Goal: Navigation & Orientation: Find specific page/section

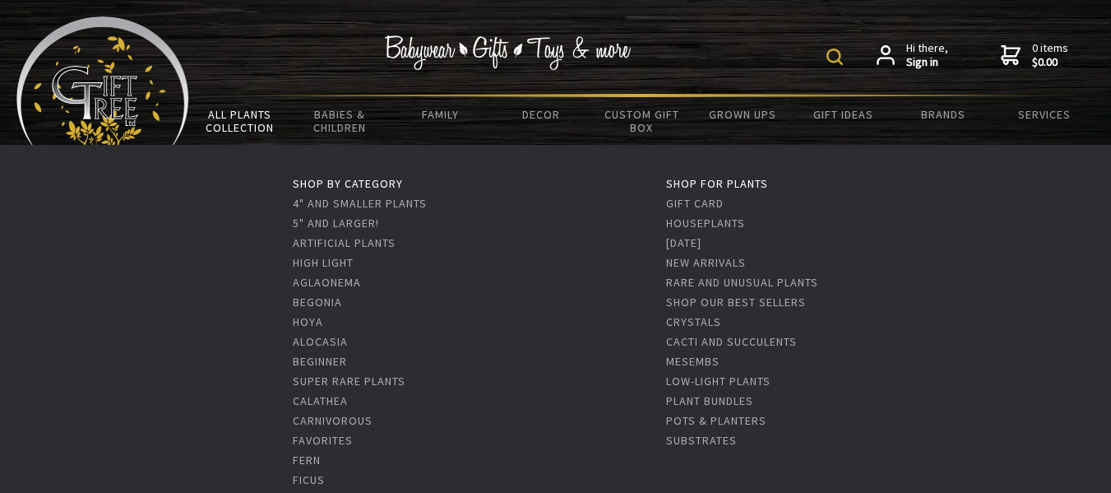
click at [263, 127] on link "All Plants Collection" at bounding box center [239, 121] width 100 height 48
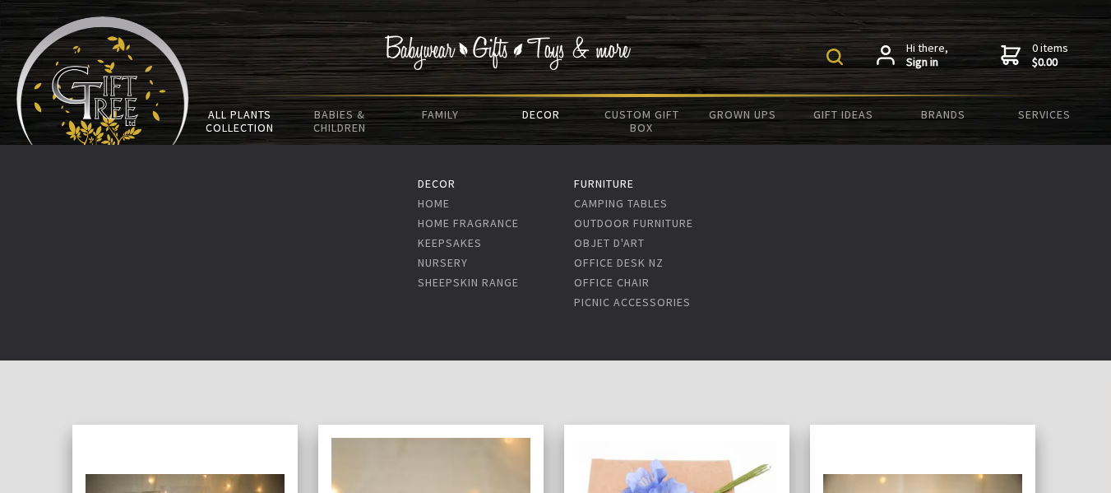
click at [532, 111] on link "Decor" at bounding box center [541, 114] width 100 height 35
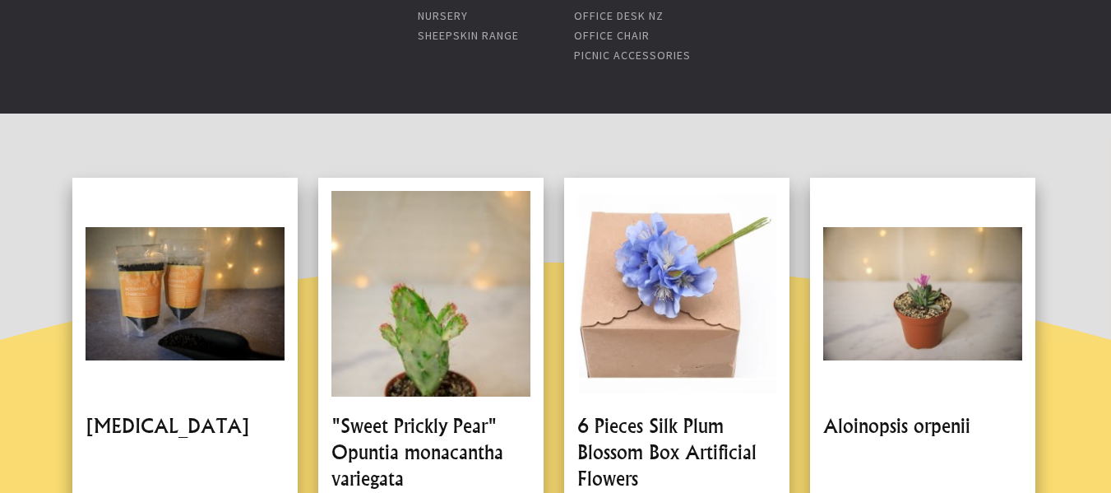
scroll to position [247, 0]
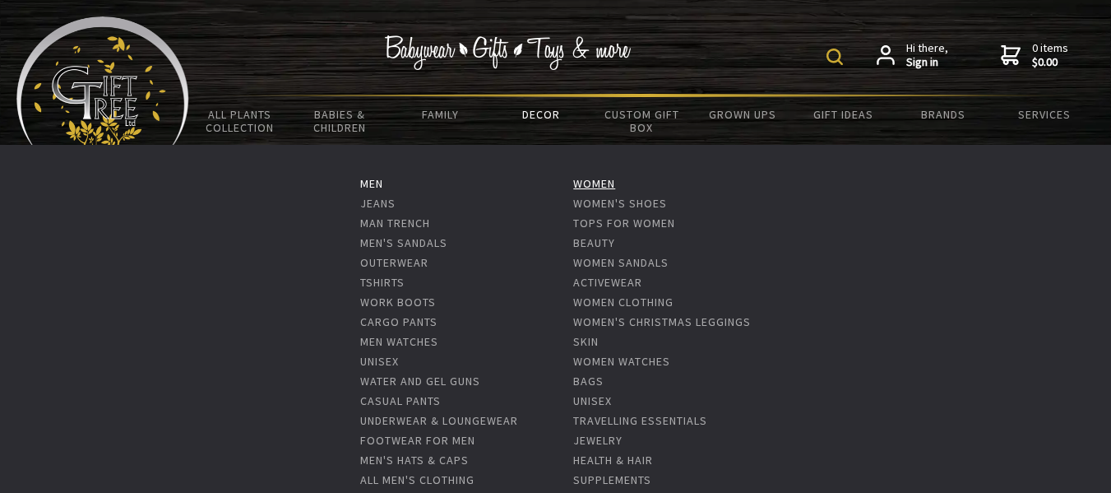
click at [611, 181] on link "Women" at bounding box center [594, 183] width 42 height 15
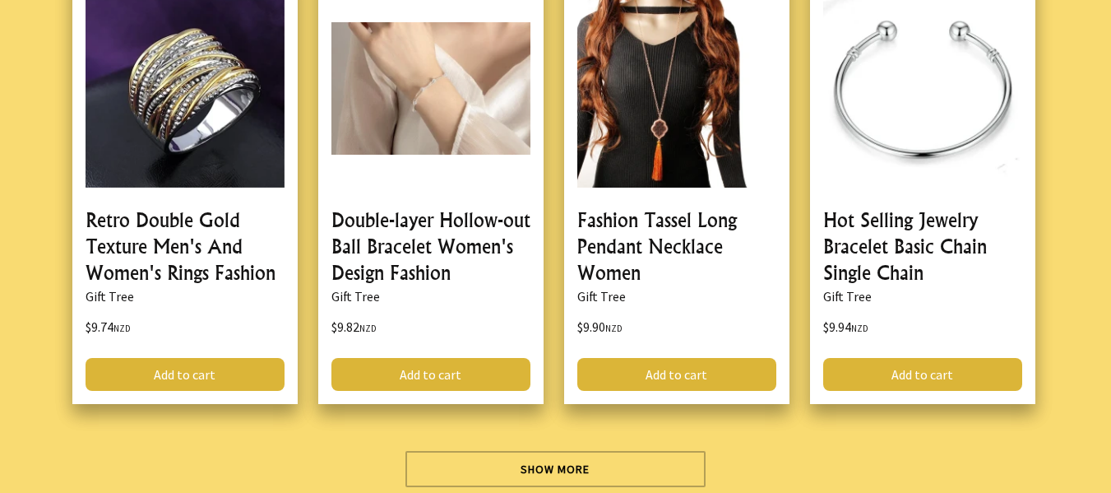
scroll to position [5183, 0]
